Goal: Find specific page/section: Find specific page/section

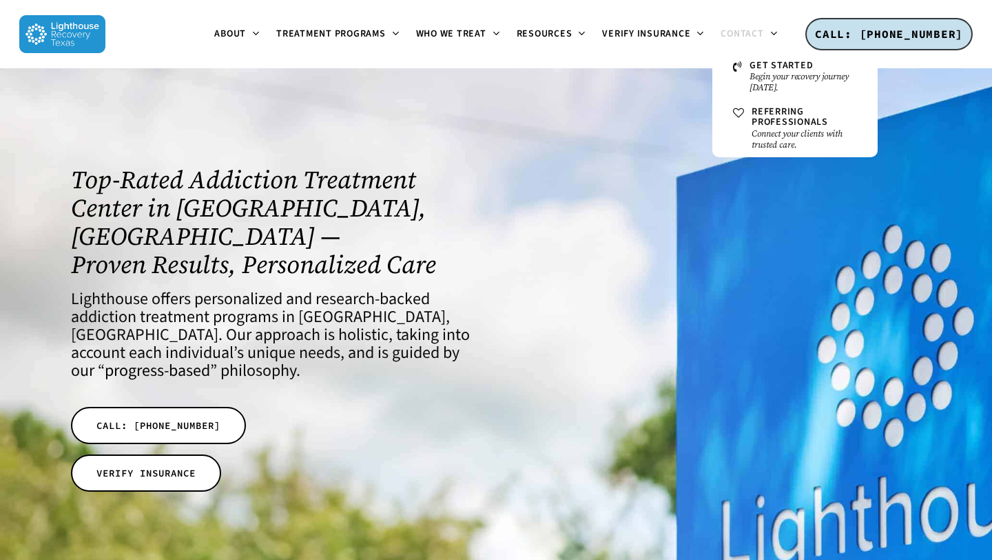
click at [751, 37] on span "Contact" at bounding box center [742, 34] width 43 height 14
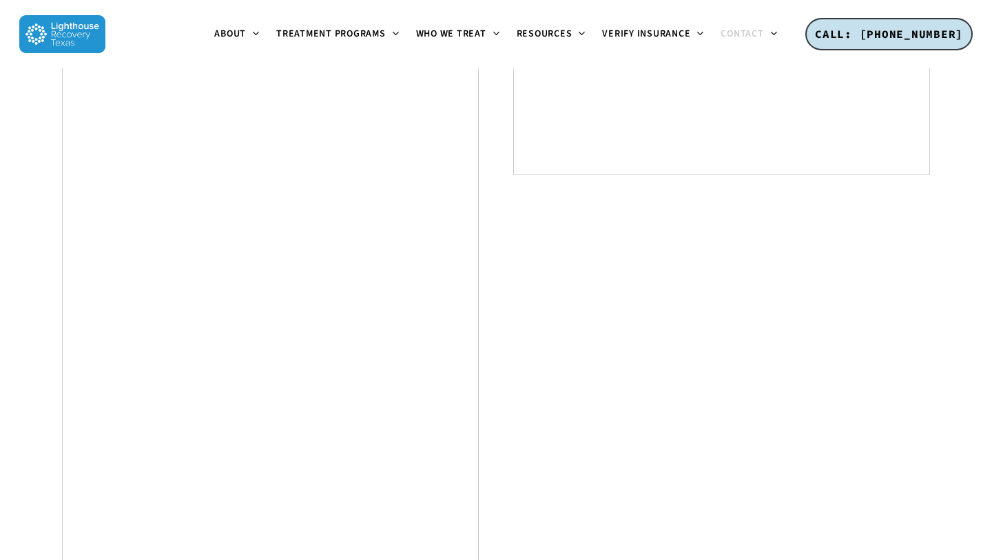
scroll to position [914, 0]
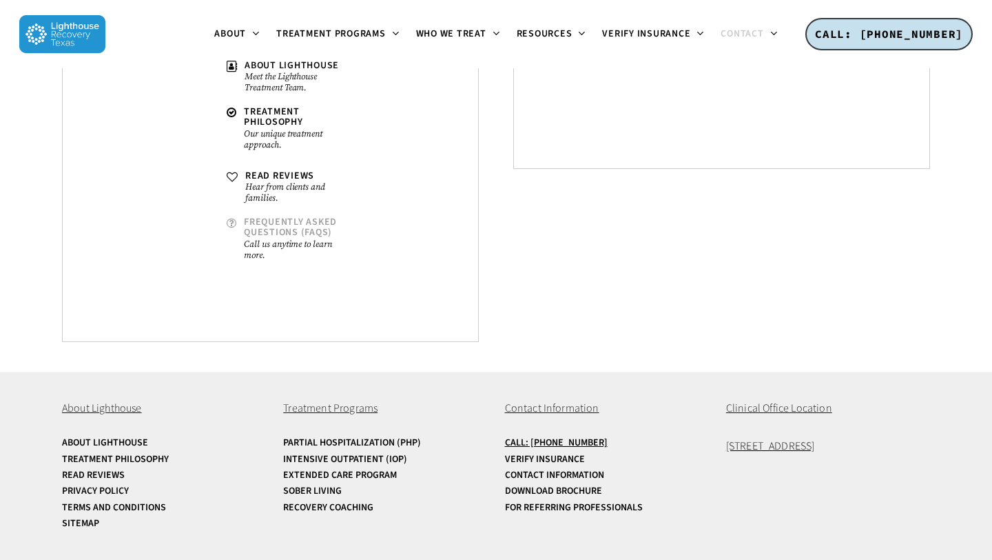
click at [307, 234] on span "Frequently Asked Questions (FAQs)" at bounding box center [290, 227] width 93 height 24
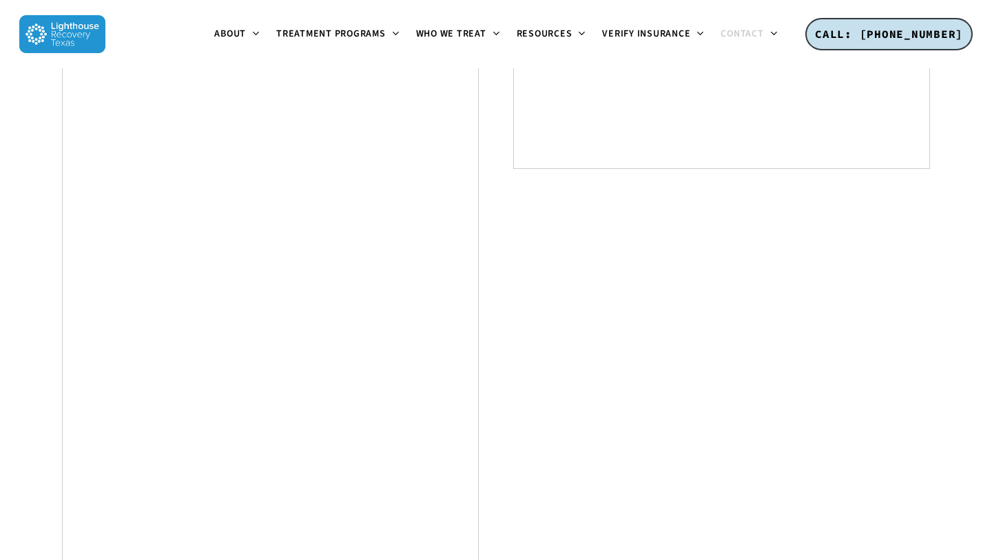
scroll to position [914, 0]
